Goal: Task Accomplishment & Management: Complete application form

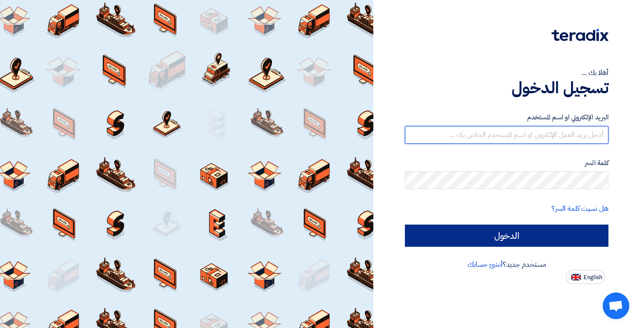
type input "[PERSON_NAME][EMAIL_ADDRESS][DOMAIN_NAME]"
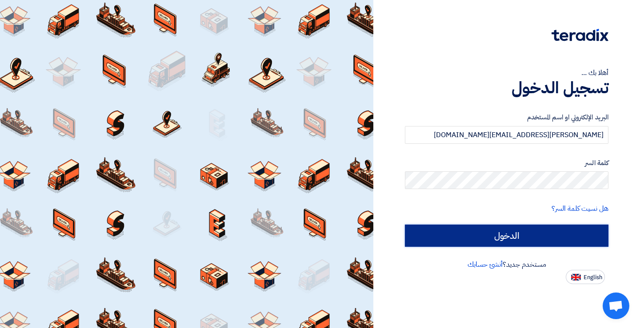
click at [498, 235] on input "الدخول" at bounding box center [507, 236] width 204 height 22
type input "Sign in"
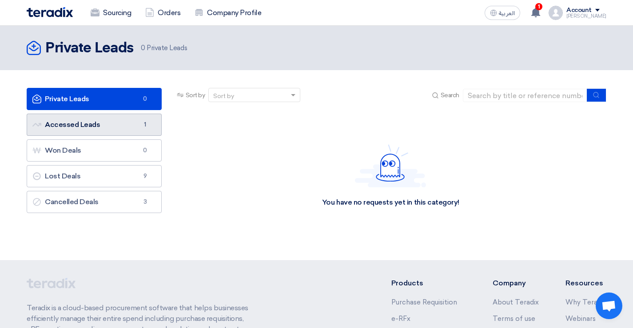
click at [124, 132] on link "Accessed Leads Accessed Leads 1" at bounding box center [94, 125] width 135 height 22
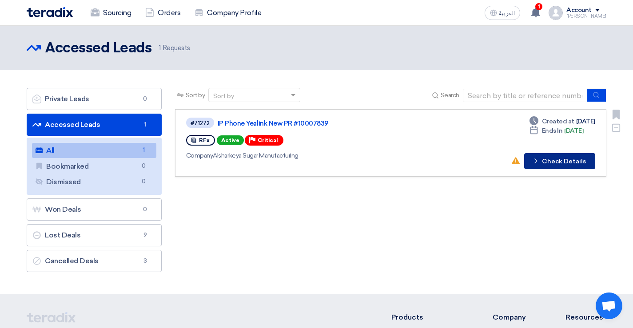
click at [556, 160] on button "Check details Check Details" at bounding box center [559, 161] width 71 height 16
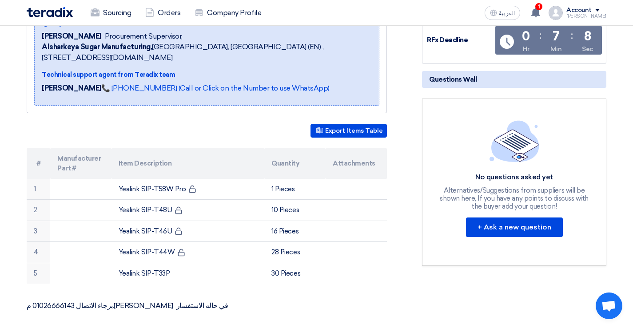
scroll to position [165, 0]
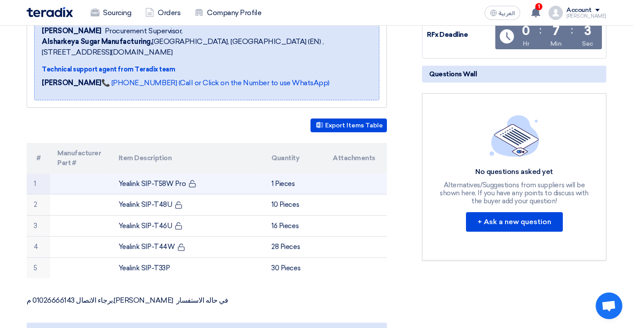
drag, startPoint x: 118, startPoint y: 173, endPoint x: 181, endPoint y: 175, distance: 63.2
click at [181, 175] on td "Yealink SIP-T58W Pro" at bounding box center [188, 184] width 153 height 21
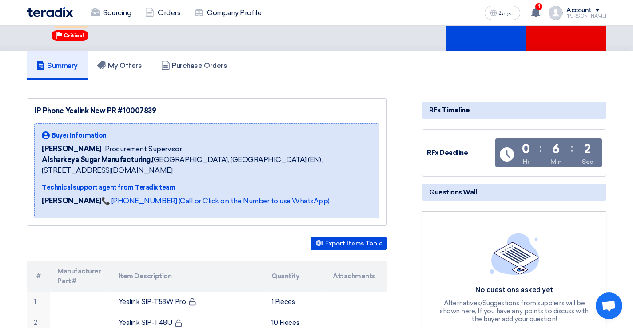
scroll to position [0, 0]
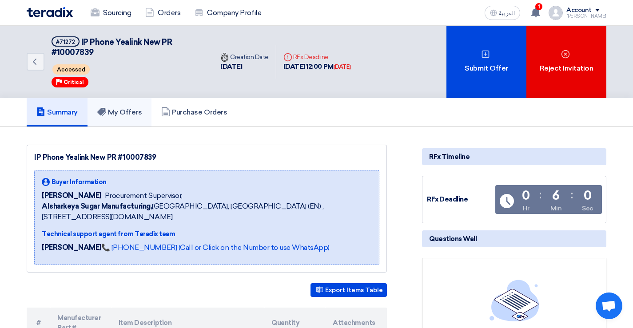
click at [128, 108] on h5 "My Offers" at bounding box center [119, 112] width 45 height 9
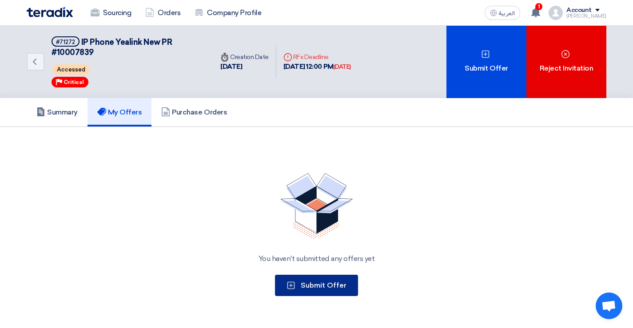
click at [319, 281] on span "Submit Offer" at bounding box center [324, 285] width 46 height 8
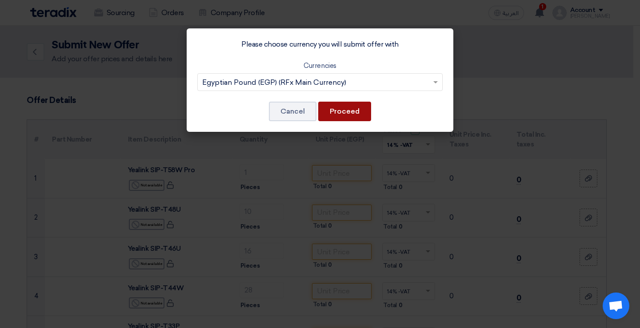
click at [349, 113] on button "Proceed" at bounding box center [344, 112] width 53 height 20
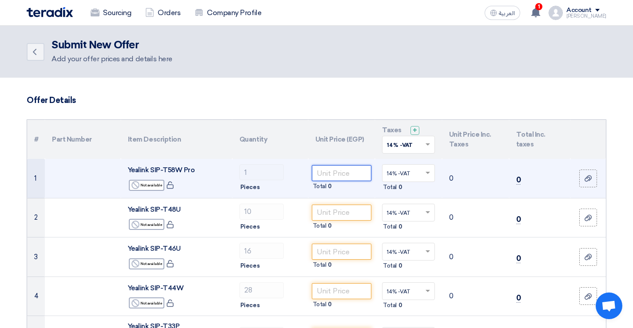
paste input "44634"
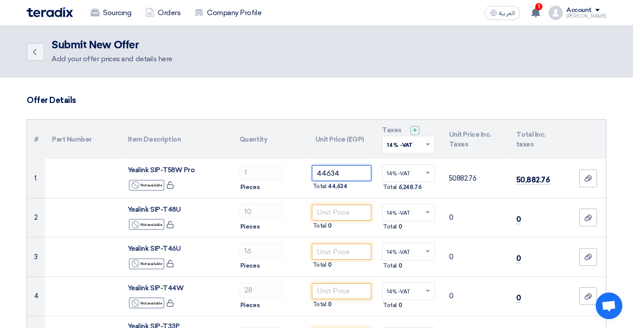
type input "44634"
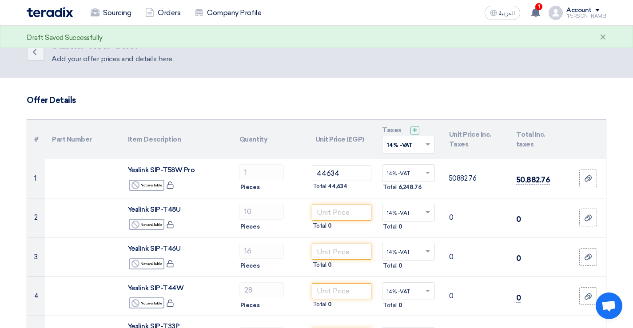
click at [297, 105] on h3 "Offer Details" at bounding box center [317, 101] width 580 height 10
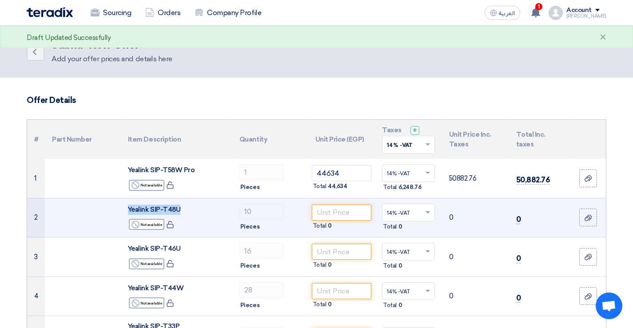
drag, startPoint x: 129, startPoint y: 209, endPoint x: 178, endPoint y: 212, distance: 49.0
click at [178, 212] on span "Yealink SIP-T48U" at bounding box center [154, 210] width 52 height 8
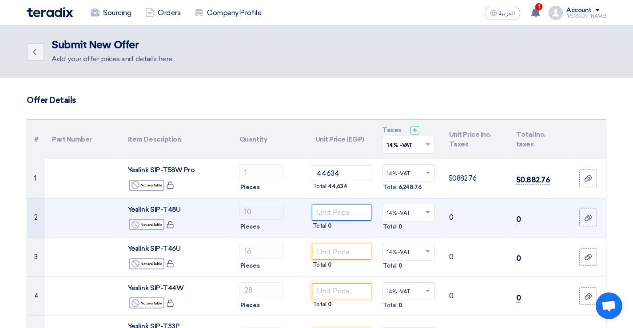
paste input "23343"
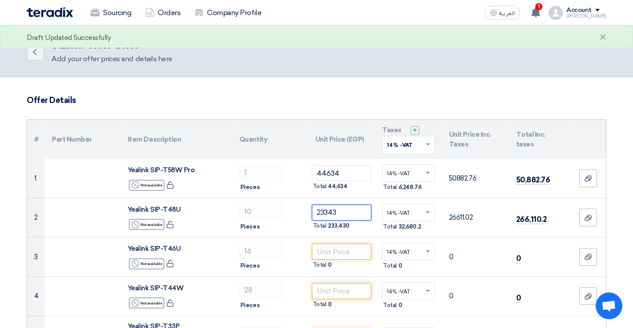
type input "23343"
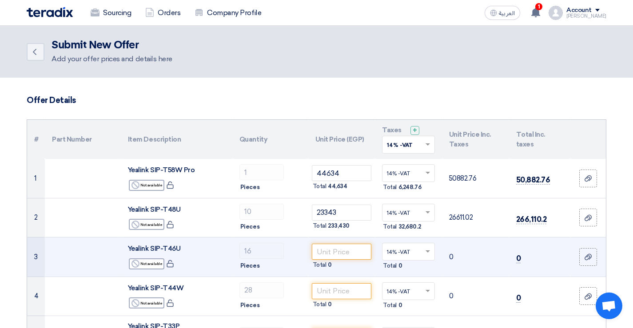
drag, startPoint x: 128, startPoint y: 250, endPoint x: 180, endPoint y: 247, distance: 52.1
click at [180, 247] on span "Yealink SIP-T46U" at bounding box center [154, 249] width 52 height 8
click at [320, 249] on input "number" at bounding box center [342, 252] width 60 height 16
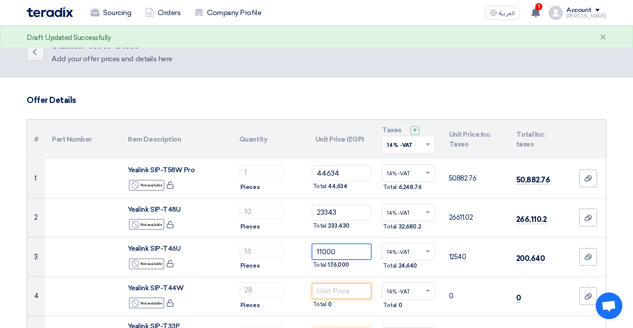
type input "11000"
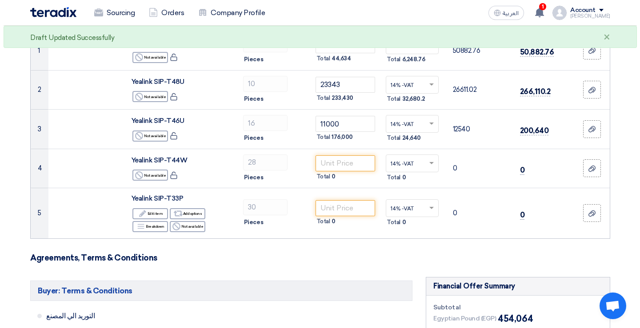
scroll to position [130, 0]
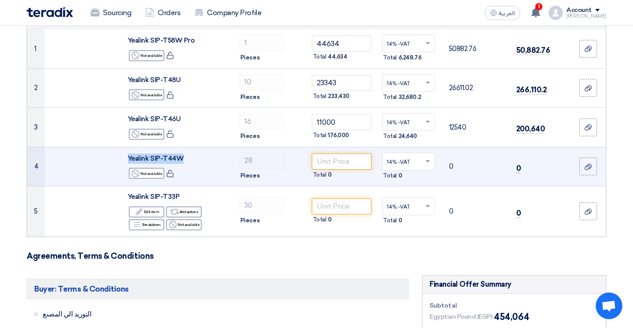
drag, startPoint x: 129, startPoint y: 156, endPoint x: 179, endPoint y: 156, distance: 50.2
click at [179, 156] on span "Yealink SIP-T44W" at bounding box center [156, 159] width 56 height 8
click at [327, 162] on input "number" at bounding box center [342, 162] width 60 height 16
drag, startPoint x: 163, startPoint y: 158, endPoint x: 184, endPoint y: 157, distance: 21.8
click at [184, 157] on div "Yealink SIP-T44W" at bounding box center [176, 159] width 97 height 10
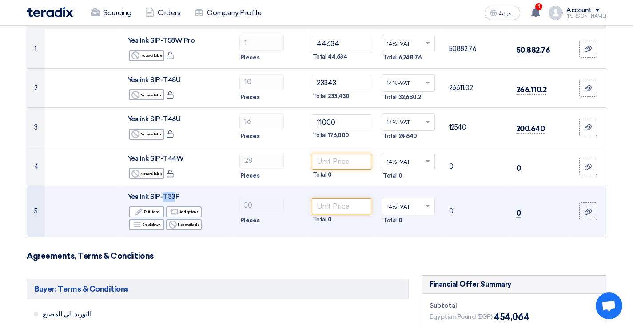
drag, startPoint x: 164, startPoint y: 198, endPoint x: 176, endPoint y: 197, distance: 11.6
click at [176, 197] on span "Yealink SIP-T33P" at bounding box center [154, 197] width 52 height 8
drag, startPoint x: 127, startPoint y: 198, endPoint x: 178, endPoint y: 195, distance: 51.6
click at [178, 195] on td "Yealink SIP-T33P Edit Edit item Alternative Add options Breakdown Breakdown Rej…" at bounding box center [177, 212] width 112 height 50
click at [318, 204] on input "number" at bounding box center [342, 207] width 60 height 16
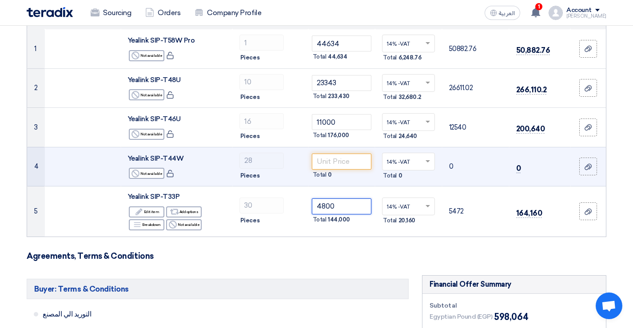
type input "4800"
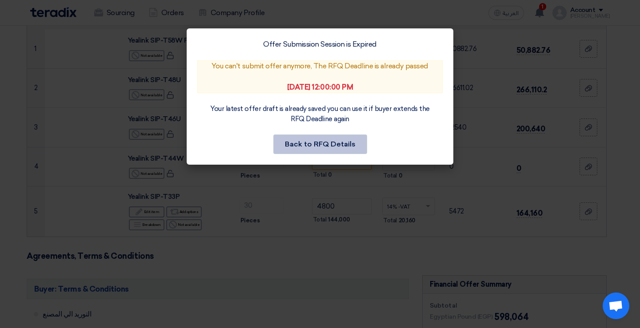
click at [314, 145] on button "Back to RFQ Details" at bounding box center [320, 145] width 94 height 20
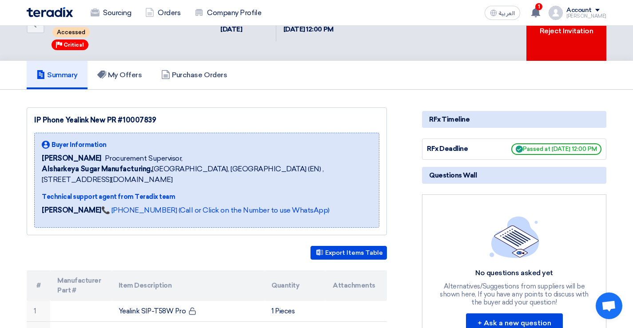
scroll to position [35, 0]
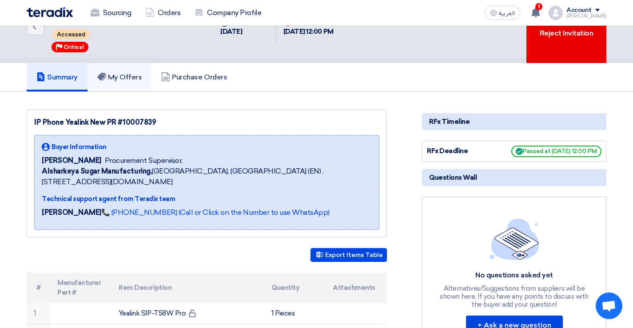
click at [120, 73] on h5 "My Offers" at bounding box center [119, 77] width 45 height 9
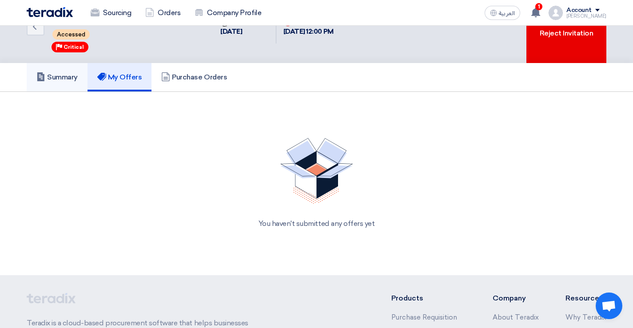
click at [60, 73] on h5 "Summary" at bounding box center [56, 77] width 41 height 9
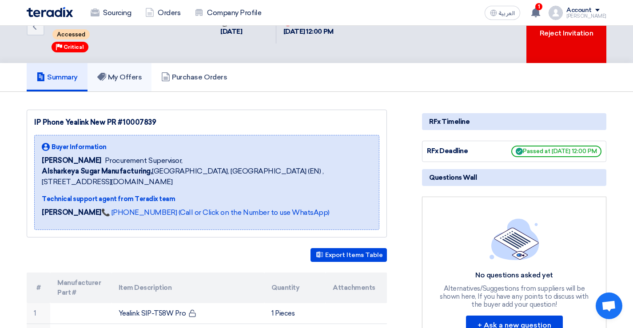
click at [119, 73] on h5 "My Offers" at bounding box center [119, 77] width 45 height 9
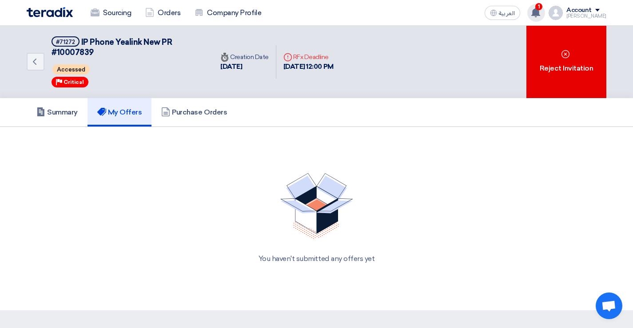
click at [541, 8] on icon at bounding box center [536, 13] width 10 height 10
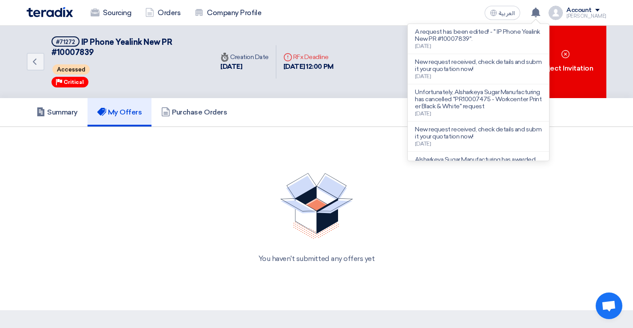
click at [334, 52] on div "Deadline RFx Deadline" at bounding box center [309, 56] width 50 height 9
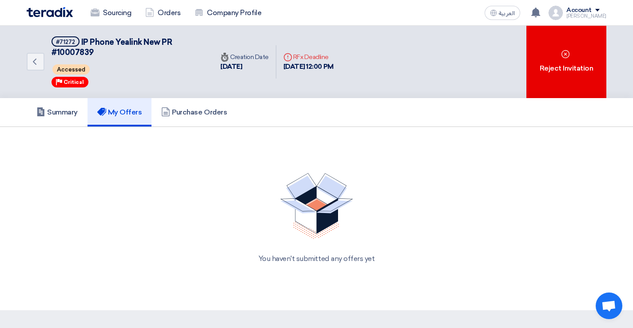
click at [177, 182] on div "You haven't submitted any offers yet" at bounding box center [317, 219] width 580 height 112
click at [123, 108] on h5 "My Offers" at bounding box center [119, 112] width 45 height 9
click at [68, 108] on h5 "Summary" at bounding box center [56, 112] width 41 height 9
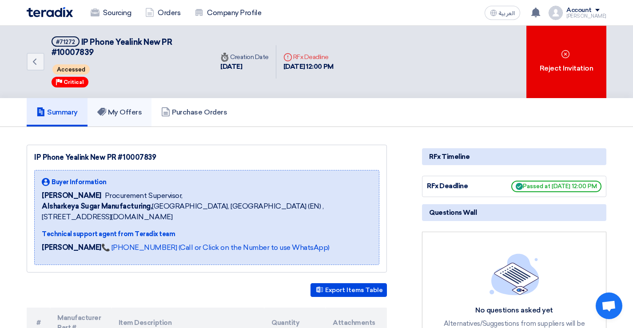
click at [120, 108] on h5 "My Offers" at bounding box center [119, 112] width 45 height 9
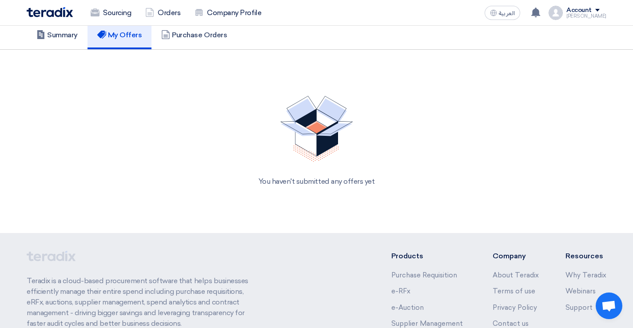
scroll to position [6, 0]
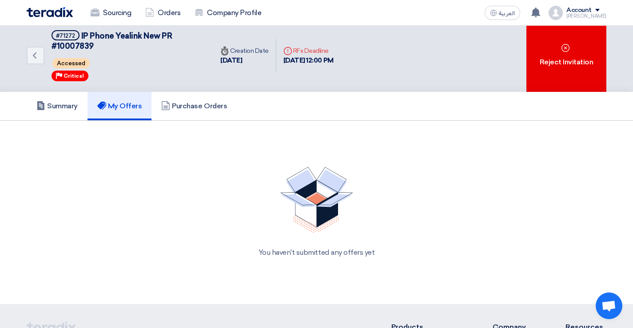
click at [110, 102] on h5 "My Offers" at bounding box center [119, 106] width 45 height 9
click at [119, 102] on h5 "My Offers" at bounding box center [119, 106] width 45 height 9
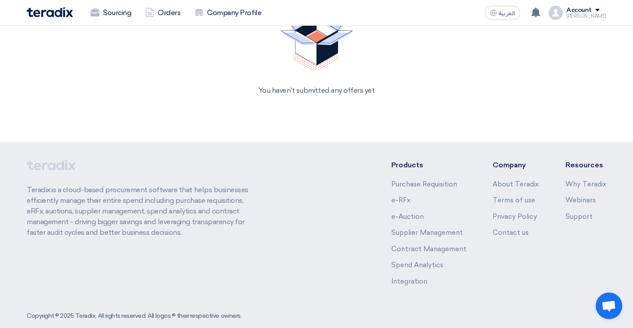
scroll to position [0, 0]
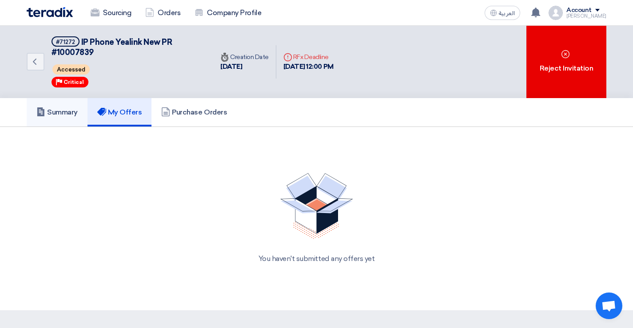
click at [66, 108] on h5 "Summary" at bounding box center [56, 112] width 41 height 9
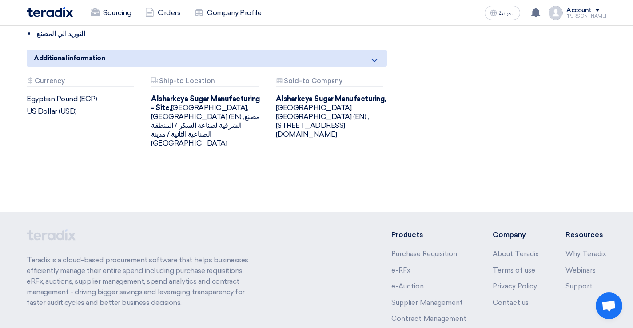
scroll to position [492, 0]
